Goal: Transaction & Acquisition: Purchase product/service

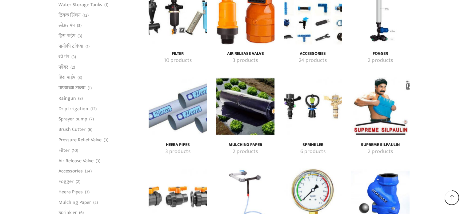
scroll to position [1140, 0]
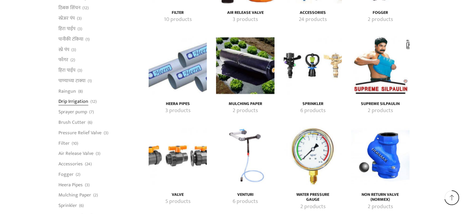
click at [71, 102] on link "Drip Irrigation" at bounding box center [74, 101] width 30 height 10
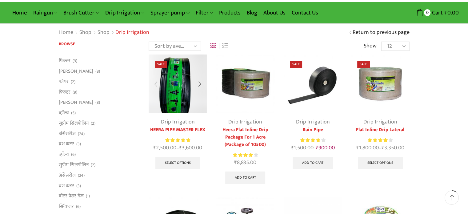
scroll to position [62, 0]
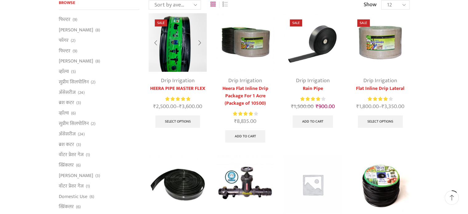
click at [182, 86] on link "HEERA PIPE MASTER FLEX" at bounding box center [178, 88] width 58 height 7
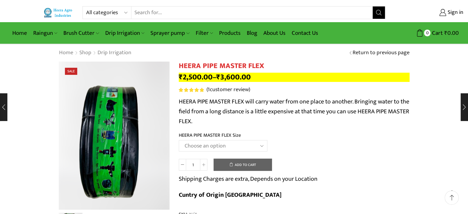
scroll to position [31, 0]
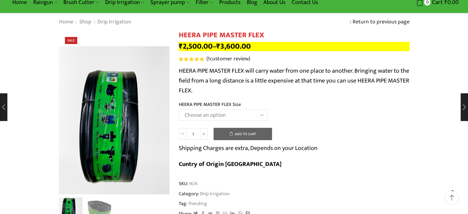
click at [260, 115] on select "Choose an option HEERA PIPE MASTER FLEX 3″ HEERA PIPE MASTER FLEX 4″" at bounding box center [223, 114] width 89 height 11
click at [179, 109] on select "Choose an option HEERA PIPE MASTER FLEX 3″ HEERA PIPE MASTER FLEX 4″" at bounding box center [223, 114] width 89 height 11
select select "HEERA PIPE MASTER FLEX 3″"
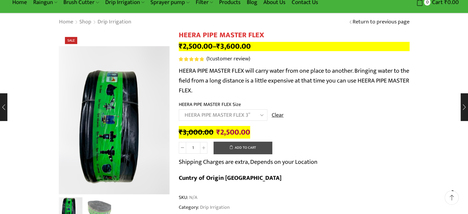
click at [239, 149] on button "Add to cart" at bounding box center [243, 148] width 59 height 12
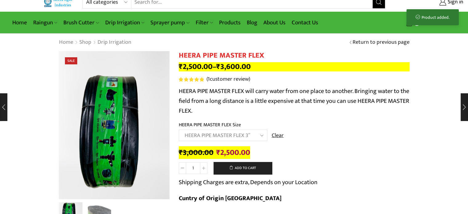
scroll to position [0, 0]
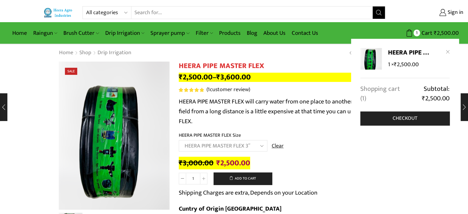
click at [395, 89] on link "Shopping cart (1)" at bounding box center [383, 93] width 45 height 19
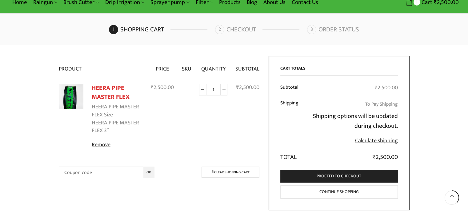
scroll to position [62, 0]
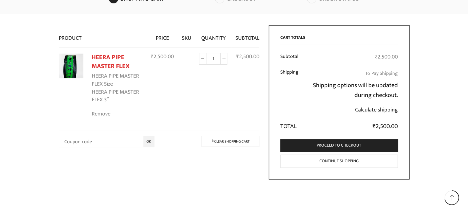
click at [106, 114] on link "Remove" at bounding box center [117, 114] width 51 height 8
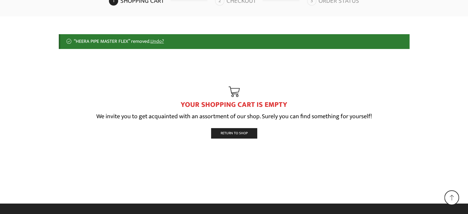
scroll to position [59, 0]
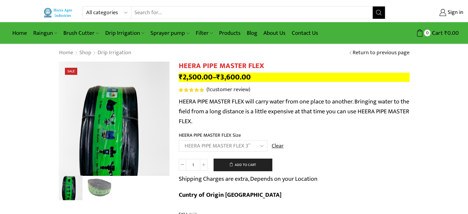
select select "HEERA PIPE MASTER FLEX 3″"
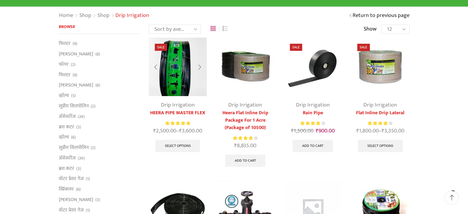
scroll to position [31, 0]
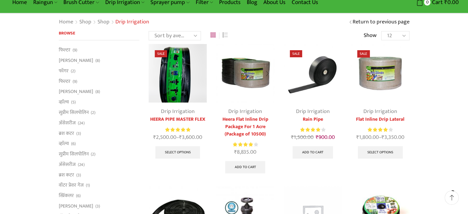
click at [251, 122] on link "Heera Flat Inline Drip Package For 1 Acre (Package of 10500)" at bounding box center [245, 127] width 58 height 22
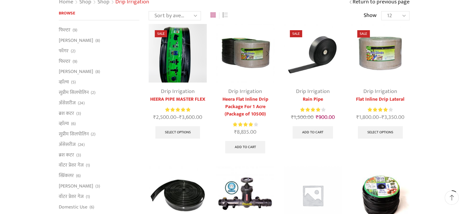
scroll to position [62, 0]
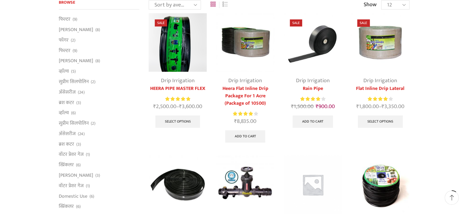
click at [382, 46] on img at bounding box center [380, 42] width 58 height 58
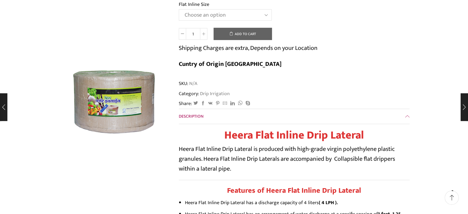
scroll to position [123, 0]
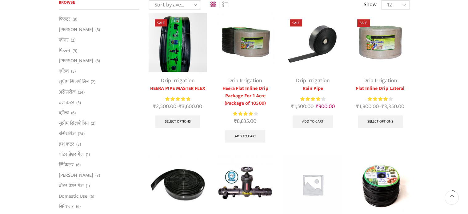
scroll to position [31, 0]
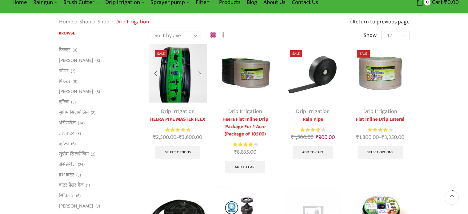
click at [177, 87] on img at bounding box center [178, 73] width 58 height 58
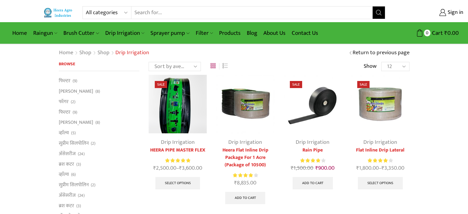
scroll to position [31, 0]
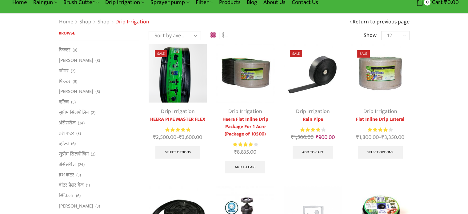
click at [381, 85] on img at bounding box center [380, 73] width 58 height 58
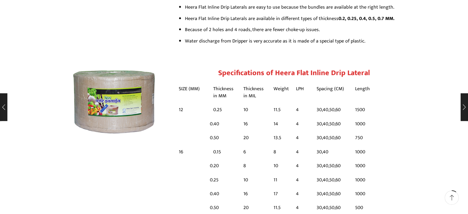
scroll to position [400, 0]
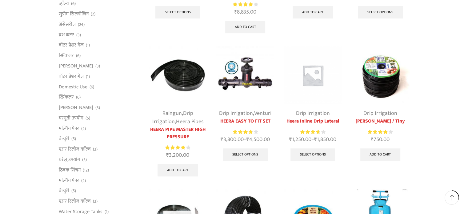
scroll to position [185, 0]
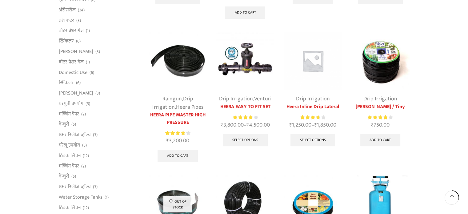
click at [381, 106] on link "[PERSON_NAME] / Tiny" at bounding box center [380, 106] width 58 height 7
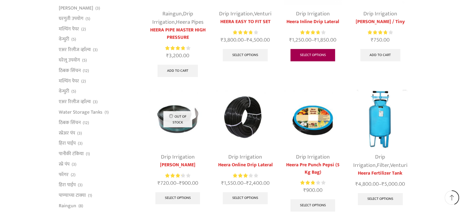
scroll to position [306, 0]
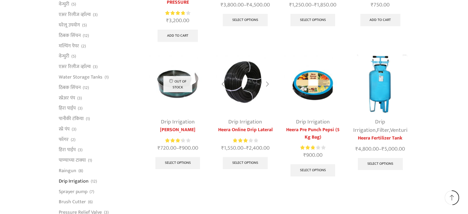
click at [251, 122] on link "Drip Irrigation" at bounding box center [246, 121] width 34 height 9
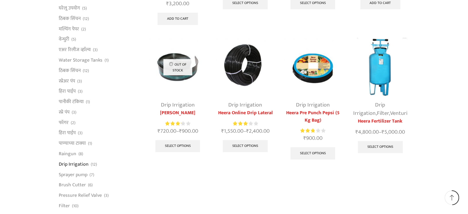
scroll to position [308, 0]
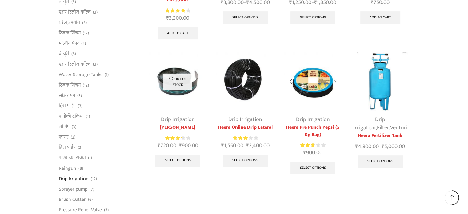
click at [313, 124] on link "Heera Pre Punch Pepsi (5 Kg Bag)" at bounding box center [313, 131] width 58 height 15
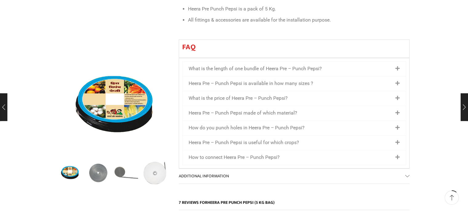
scroll to position [370, 0]
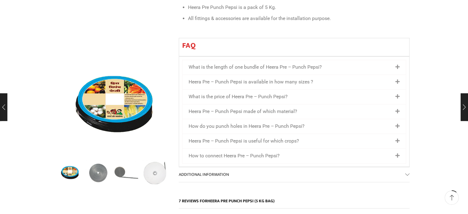
click at [398, 65] on icon at bounding box center [398, 67] width 4 height 5
click at [258, 64] on link "What is the length of one bundle of Heera Pre – Punch Pepsi?" at bounding box center [255, 67] width 133 height 6
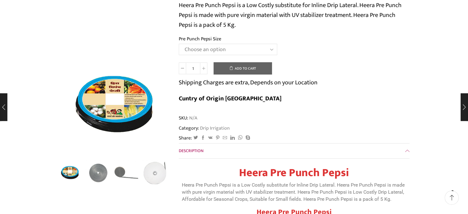
scroll to position [92, 0]
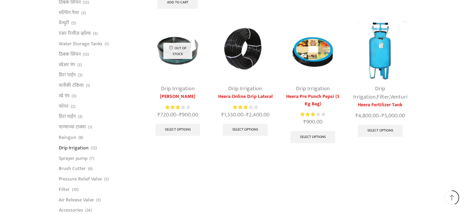
scroll to position [123, 0]
